Goal: Task Accomplishment & Management: Use online tool/utility

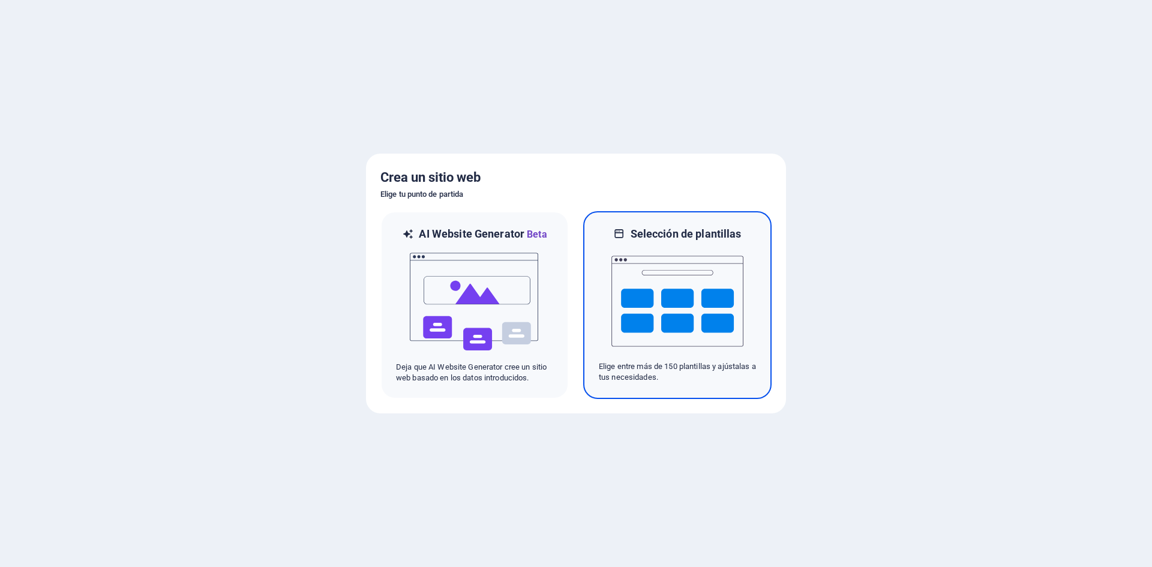
click at [743, 299] on div at bounding box center [677, 301] width 157 height 120
click at [663, 262] on img at bounding box center [677, 301] width 132 height 120
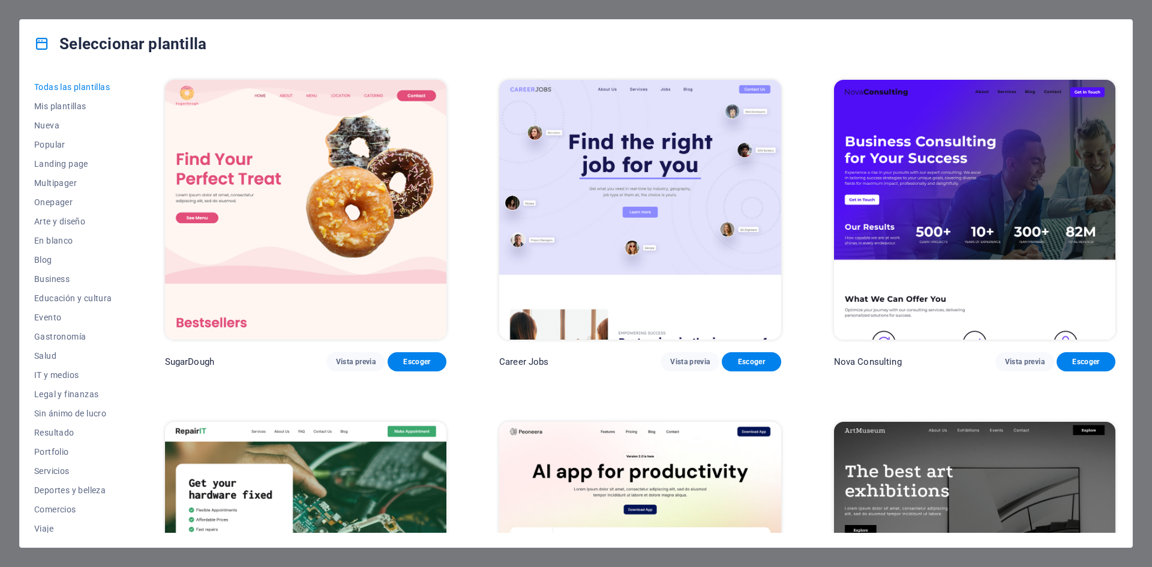
click at [212, 115] on img at bounding box center [305, 210] width 281 height 260
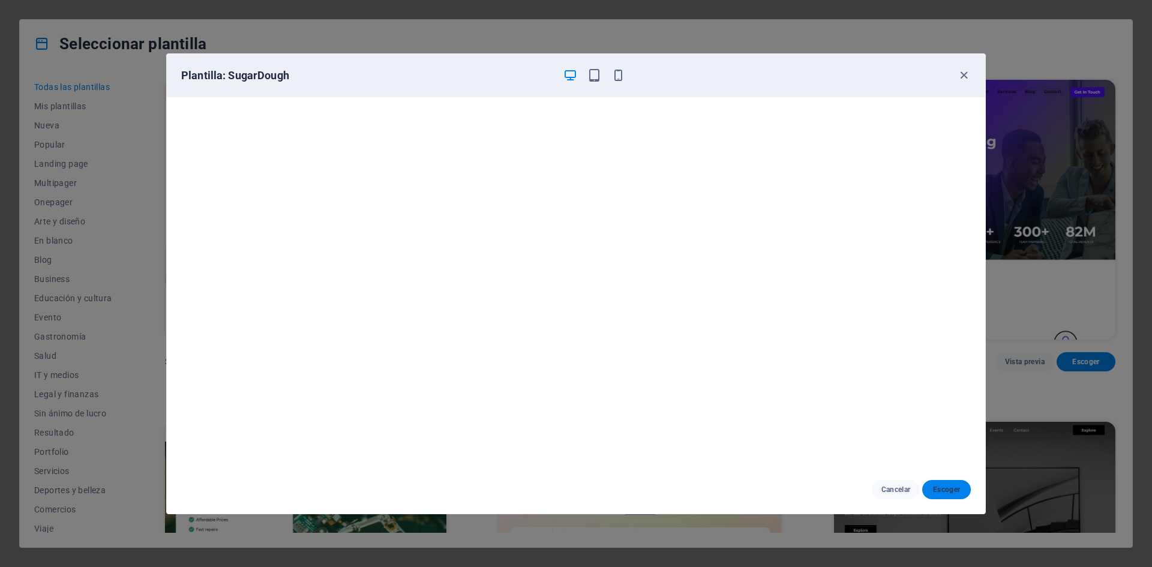
click at [962, 488] on button "Escoger" at bounding box center [946, 489] width 49 height 19
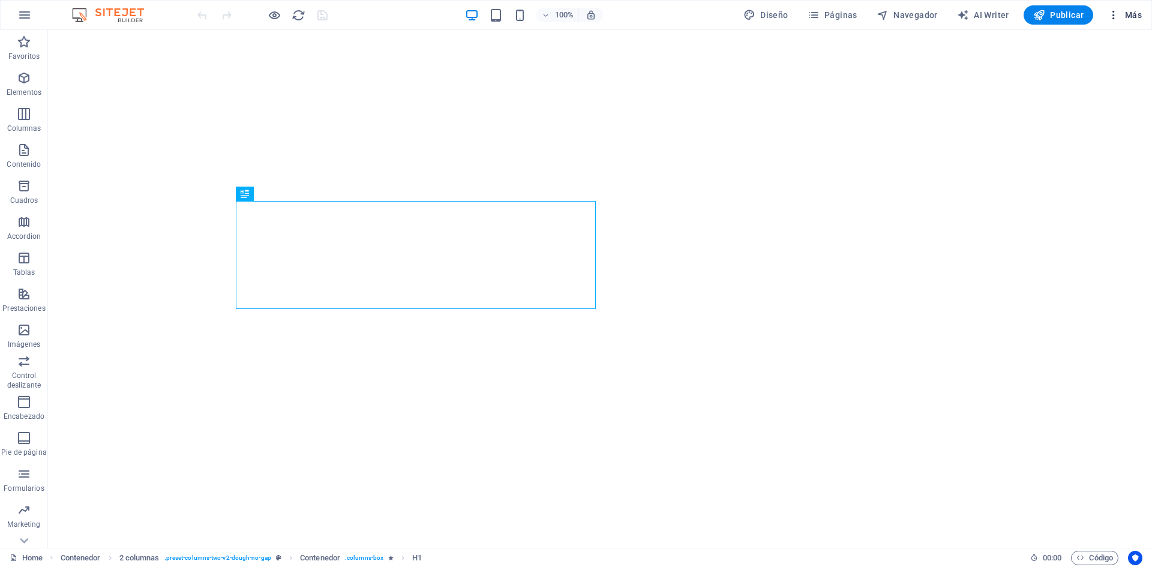
click at [1137, 11] on span "Más" at bounding box center [1124, 15] width 34 height 12
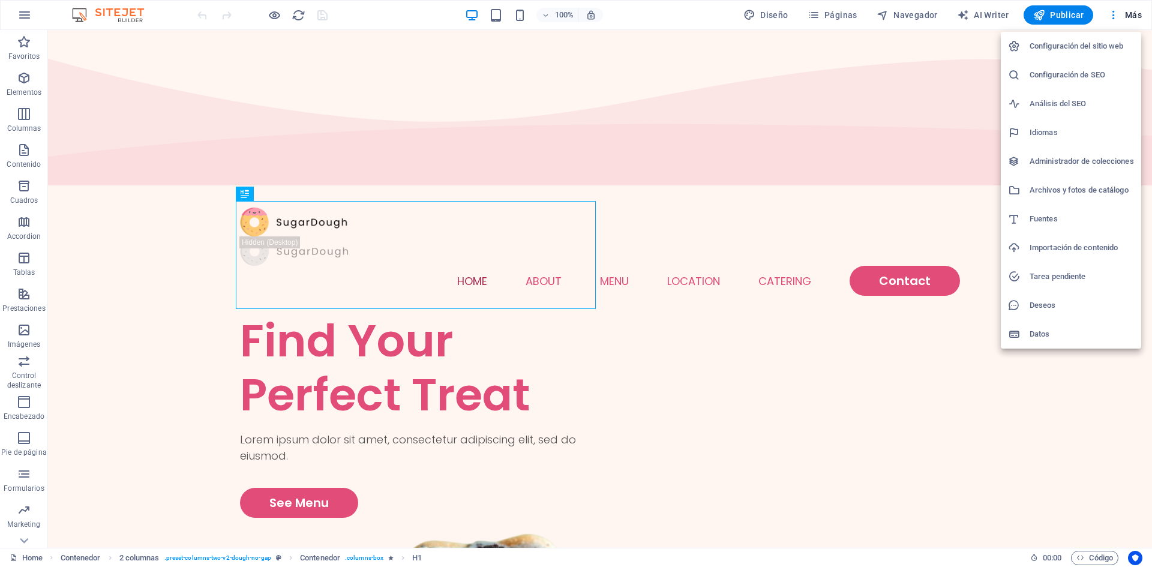
click at [22, 13] on div at bounding box center [576, 283] width 1152 height 567
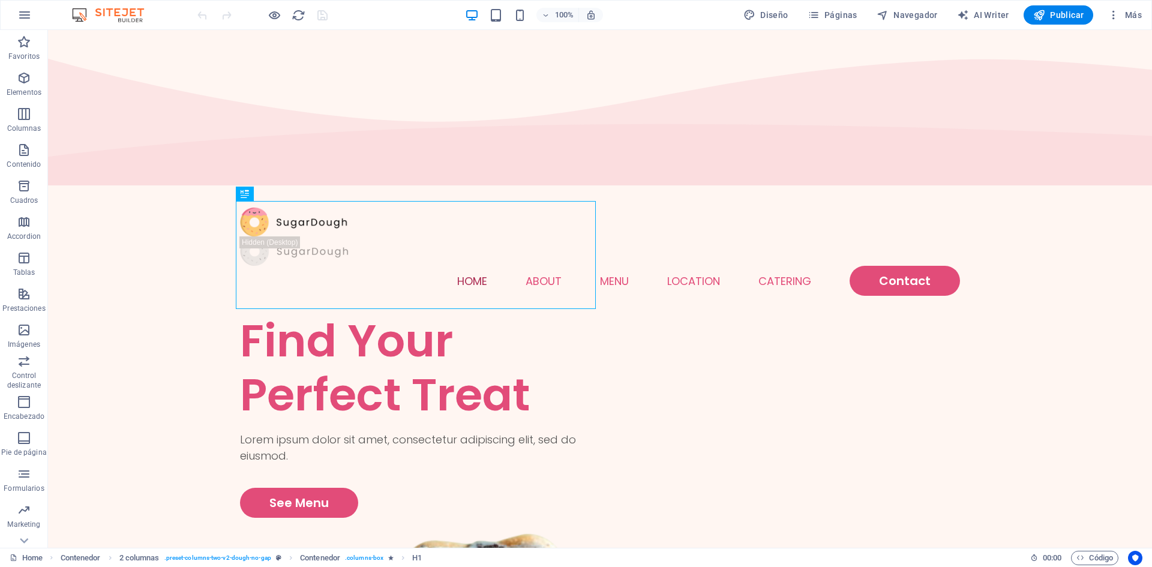
click at [123, 12] on img at bounding box center [114, 15] width 90 height 14
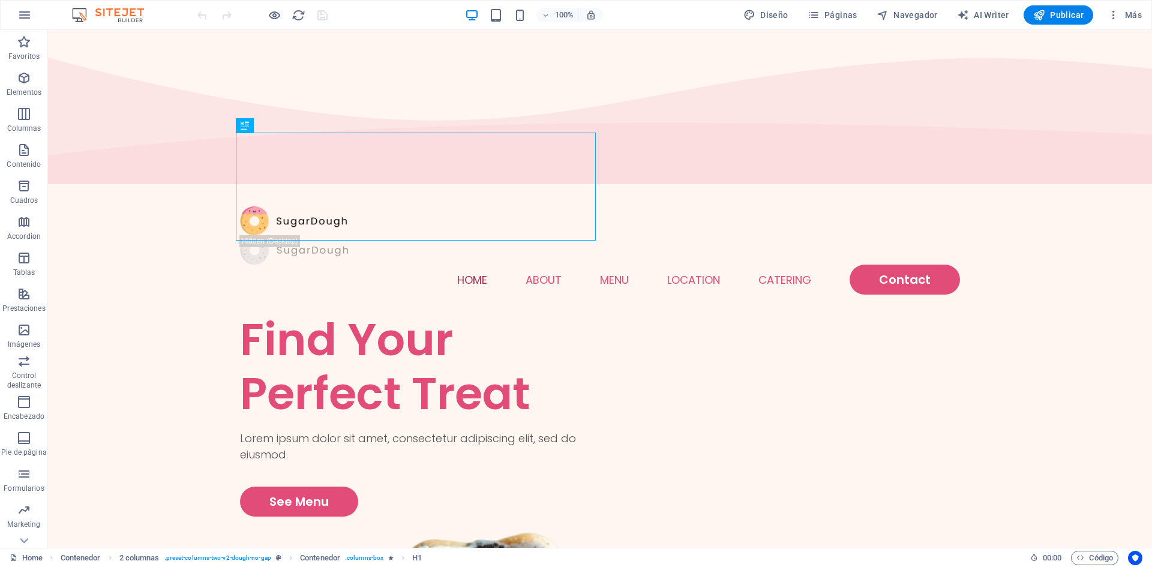
scroll to position [1, 0]
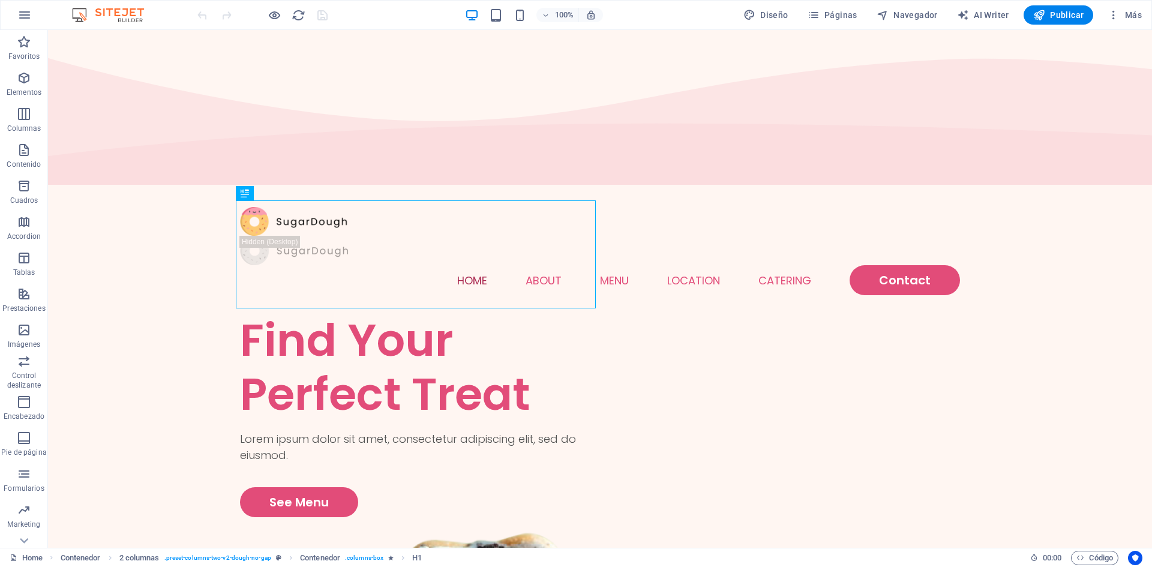
click at [118, 15] on img at bounding box center [114, 15] width 90 height 14
